Goal: Transaction & Acquisition: Purchase product/service

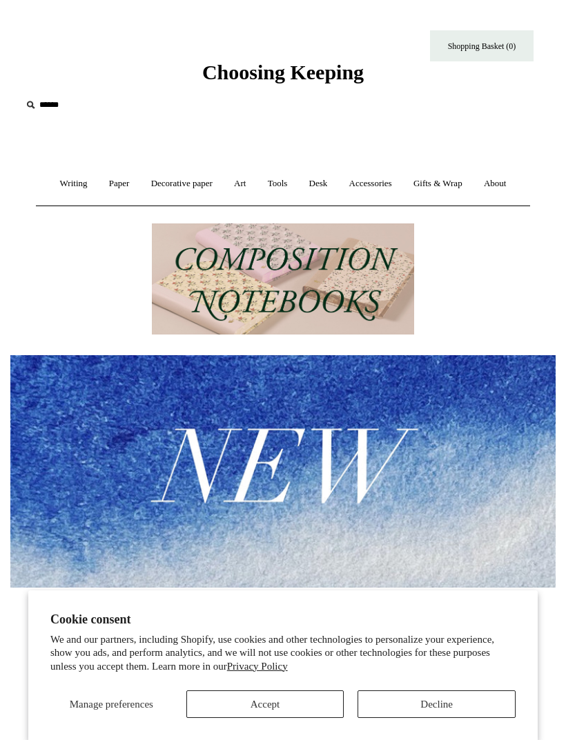
click at [67, 185] on link "Writing +" at bounding box center [73, 184] width 47 height 37
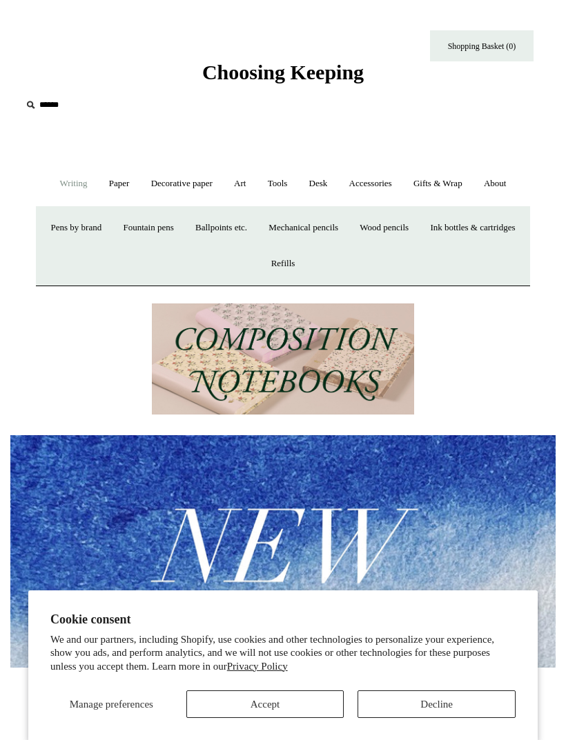
click at [420, 246] on link "Ink bottles & cartridges +" at bounding box center [472, 228] width 104 height 37
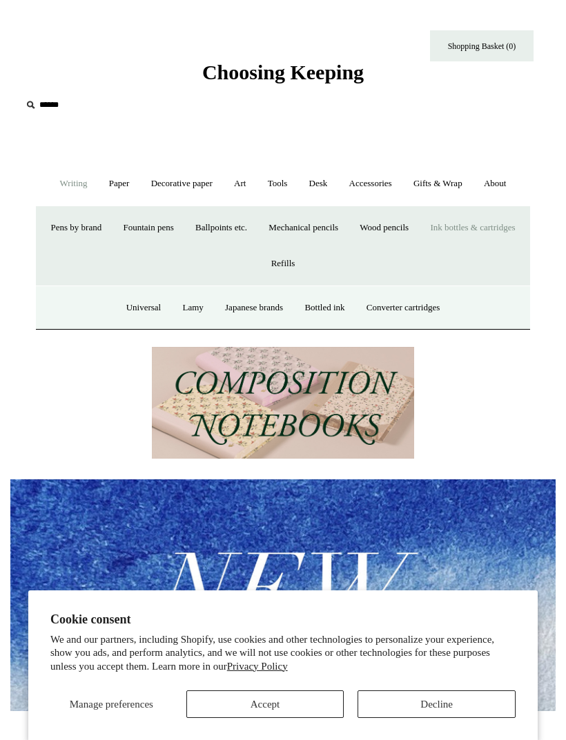
click at [333, 298] on link "Bottled ink" at bounding box center [324, 308] width 59 height 37
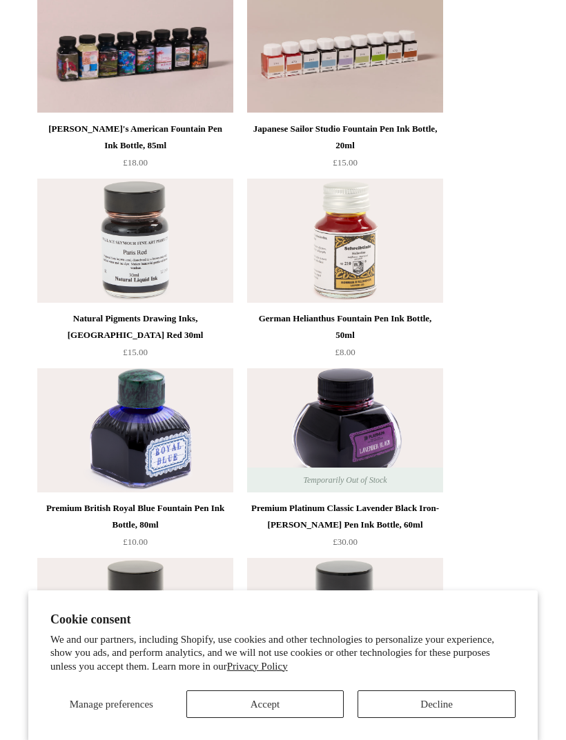
scroll to position [420, 0]
click at [364, 257] on img at bounding box center [345, 241] width 196 height 124
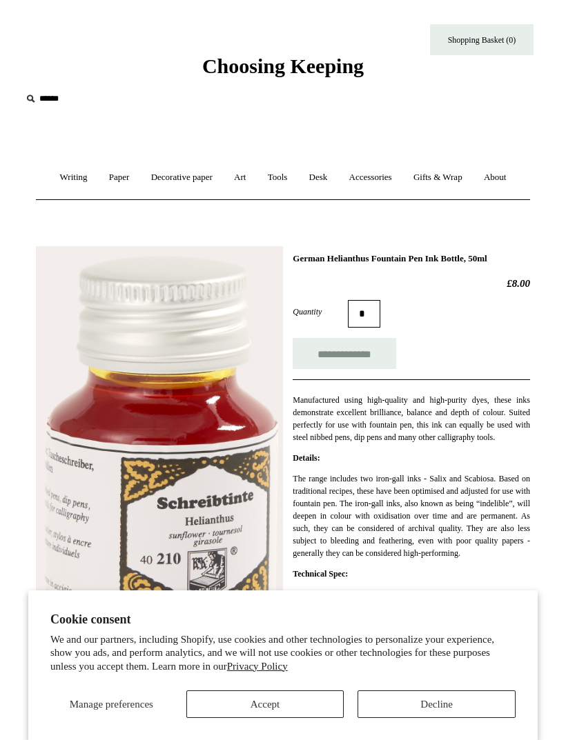
scroll to position [42, 0]
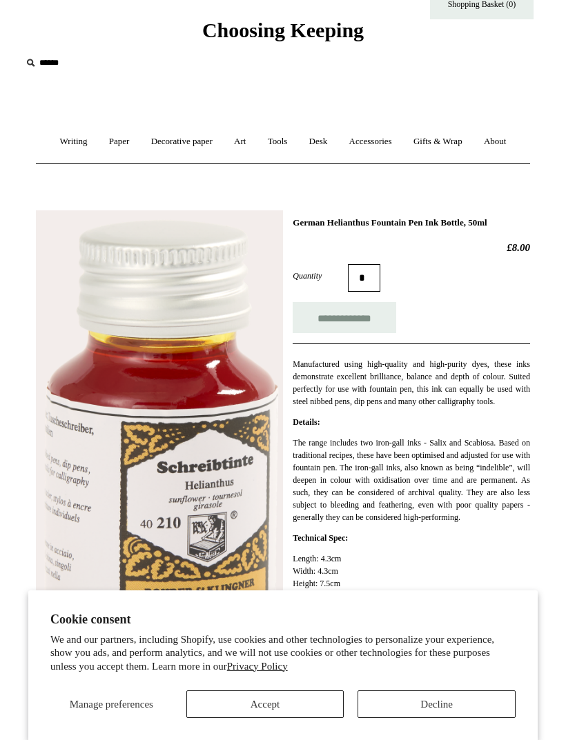
click at [296, 710] on button "Accept" at bounding box center [265, 705] width 158 height 28
